Goal: Task Accomplishment & Management: Use online tool/utility

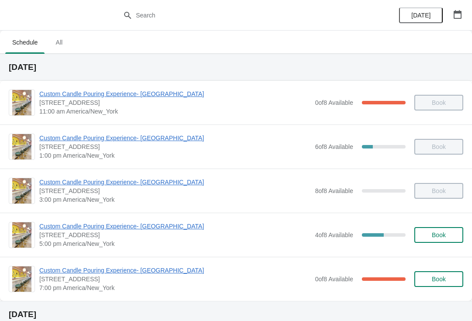
click at [88, 230] on span "Custom Candle Pouring Experience- [GEOGRAPHIC_DATA]" at bounding box center [174, 226] width 271 height 9
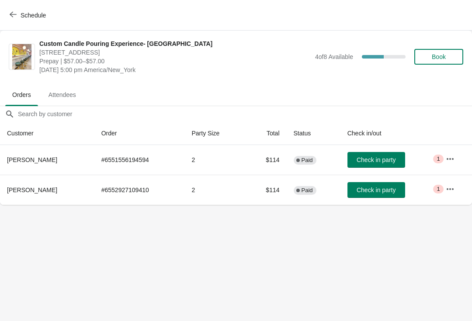
click at [15, 14] on icon "button" at bounding box center [13, 14] width 7 height 7
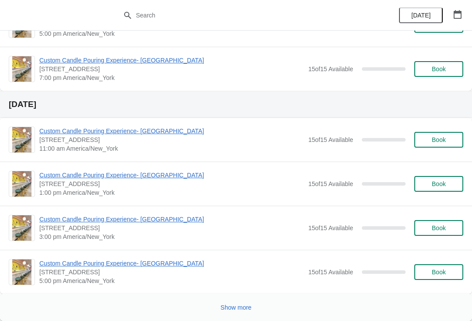
scroll to position [1527, 0]
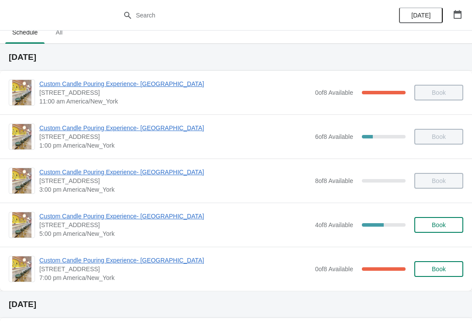
scroll to position [8, 0]
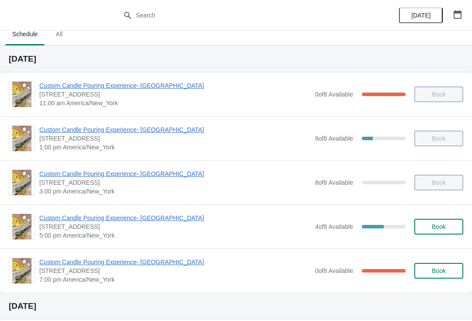
click at [80, 220] on span "Custom Candle Pouring Experience- [GEOGRAPHIC_DATA]" at bounding box center [174, 218] width 271 height 9
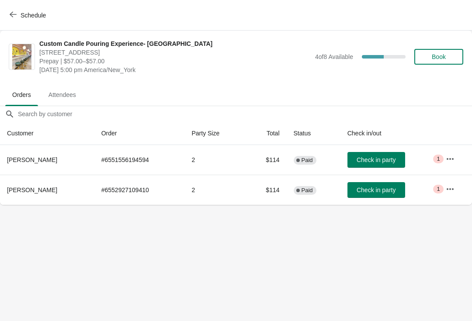
click at [13, 7] on button "Schedule" at bounding box center [28, 15] width 49 height 16
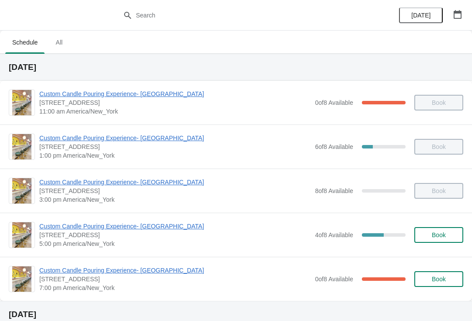
click at [55, 226] on span "Custom Candle Pouring Experience- [GEOGRAPHIC_DATA]" at bounding box center [174, 226] width 271 height 9
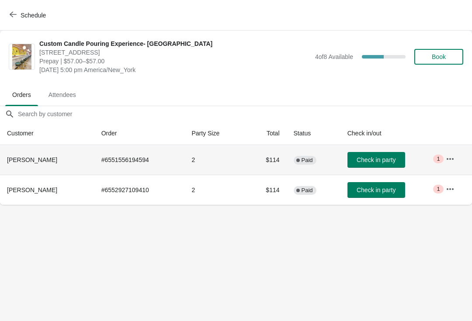
click at [23, 166] on th "[PERSON_NAME]" at bounding box center [47, 160] width 94 height 30
click at [27, 161] on span "[PERSON_NAME]" at bounding box center [32, 160] width 50 height 7
click at [446, 162] on icon "button" at bounding box center [450, 159] width 9 height 9
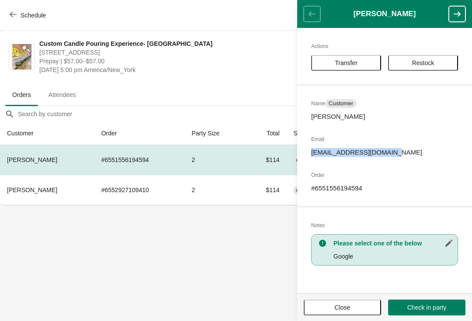
copy p "codydicker878@gmail.com"
click at [42, 248] on body "Schedule Custom Candle Pouring Experience- Delray Beach 415 East Atlantic Avenu…" at bounding box center [236, 160] width 472 height 321
click at [327, 314] on button "Close" at bounding box center [342, 308] width 77 height 16
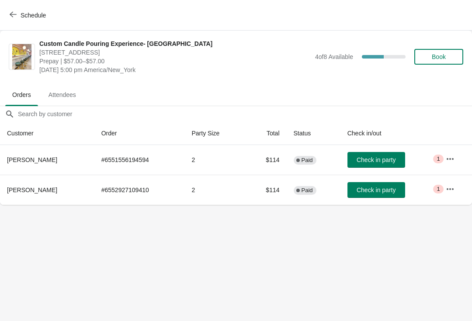
click at [378, 191] on span "Check in party" at bounding box center [376, 190] width 39 height 7
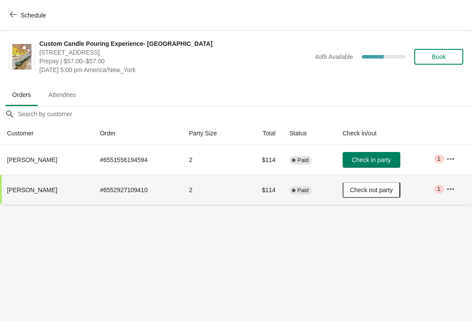
click at [449, 159] on icon "button" at bounding box center [450, 159] width 7 height 2
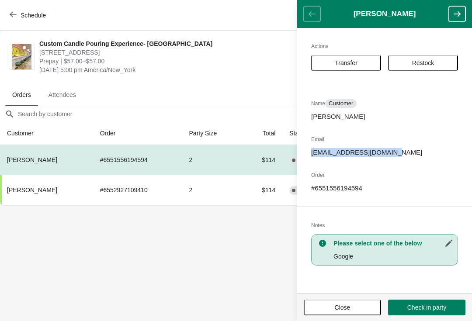
copy p "codydicker878@gmail.com"
click at [124, 219] on body "Schedule Custom Candle Pouring Experience- Delray Beach 415 East Atlantic Avenu…" at bounding box center [236, 160] width 472 height 321
click at [209, 253] on body "Schedule Custom Candle Pouring Experience- Delray Beach 415 East Atlantic Avenu…" at bounding box center [236, 160] width 472 height 321
click at [330, 315] on button "Close" at bounding box center [342, 308] width 77 height 16
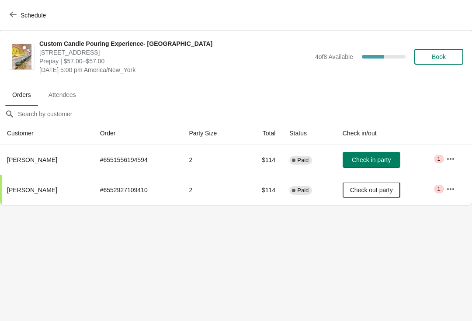
click at [379, 161] on span "Check in party" at bounding box center [371, 160] width 39 height 7
